Goal: Check status

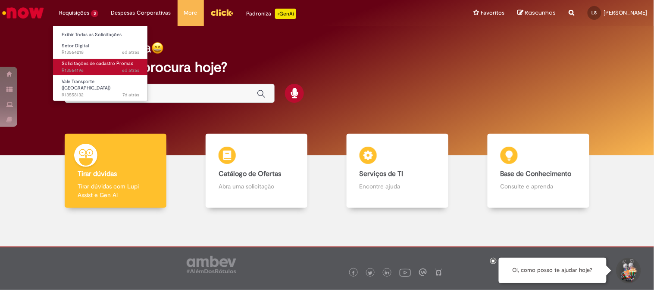
click at [98, 68] on span "6d atrás 6 dias atrás R13564196" at bounding box center [101, 70] width 78 height 7
click at [100, 67] on link "Solicitações de cadastro Promax 6d atrás 6 dias atrás R13564196" at bounding box center [100, 67] width 95 height 16
click at [91, 59] on link "Solicitações de cadastro Promax 6d atrás 6 dias atrás R13564196" at bounding box center [100, 67] width 95 height 16
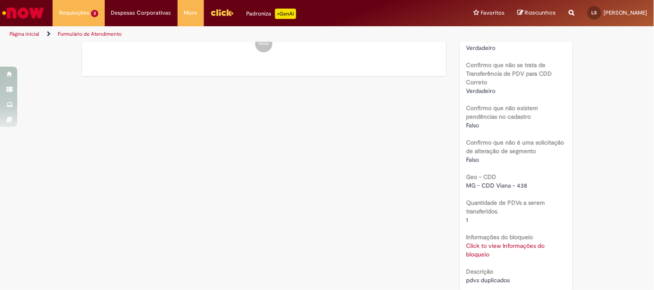
scroll to position [518, 0]
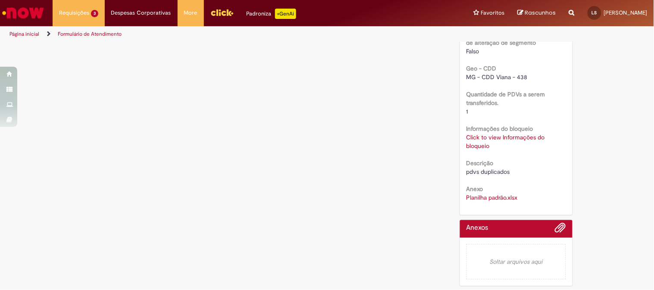
click at [479, 147] on link "Click to view Informações do bloqueio" at bounding box center [505, 142] width 78 height 16
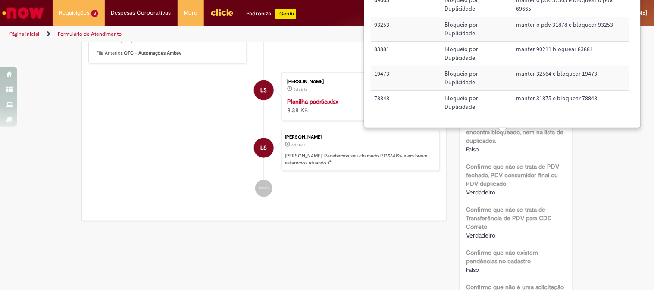
scroll to position [0, 0]
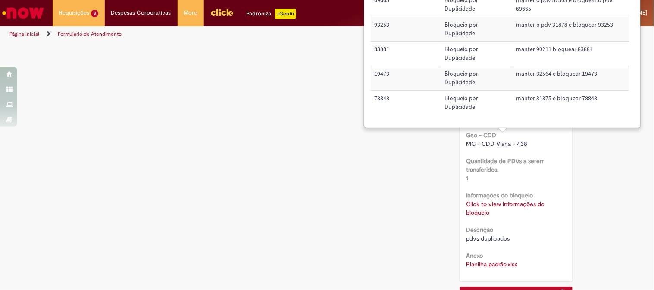
scroll to position [447, 0]
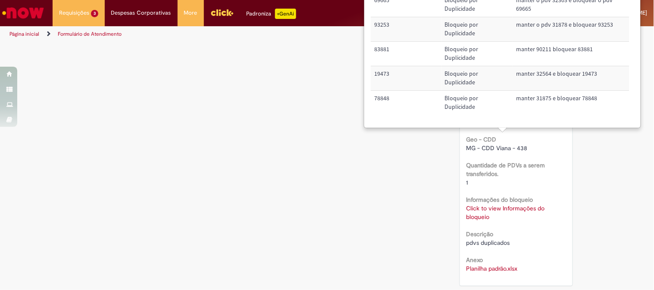
click at [491, 206] on link "Click to view Informações do bloqueio" at bounding box center [505, 213] width 78 height 16
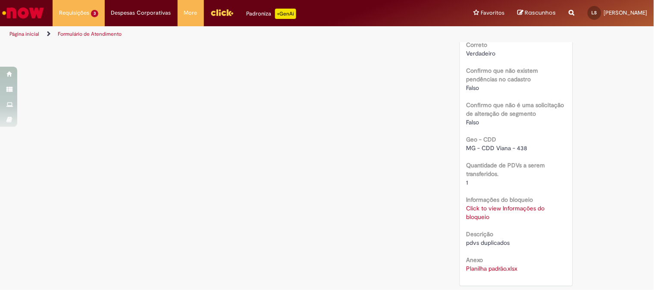
scroll to position [0, 0]
